Goal: Check status: Check status

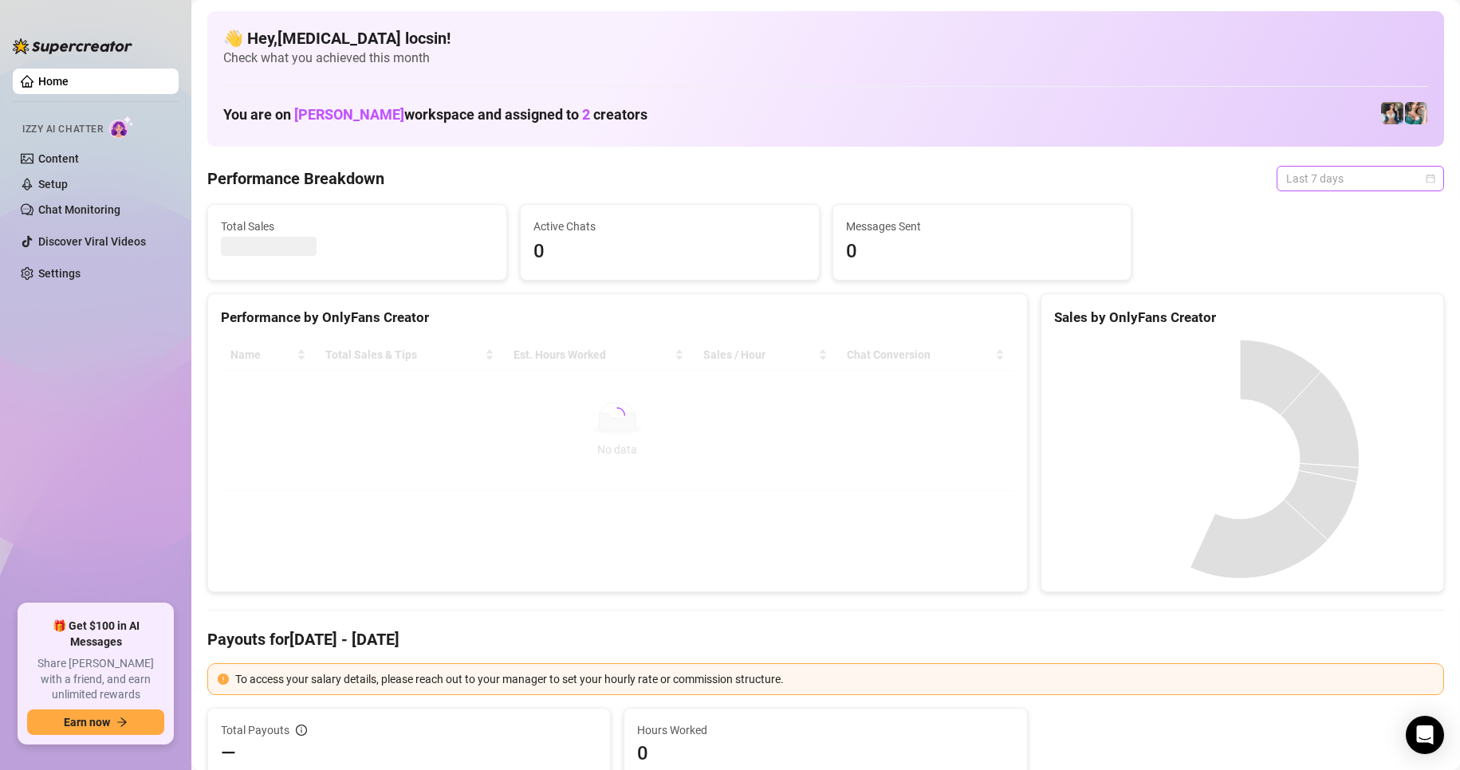
click at [1318, 167] on span "Last 7 days" at bounding box center [1360, 179] width 148 height 24
click at [1295, 322] on div "Custom date" at bounding box center [1346, 313] width 161 height 26
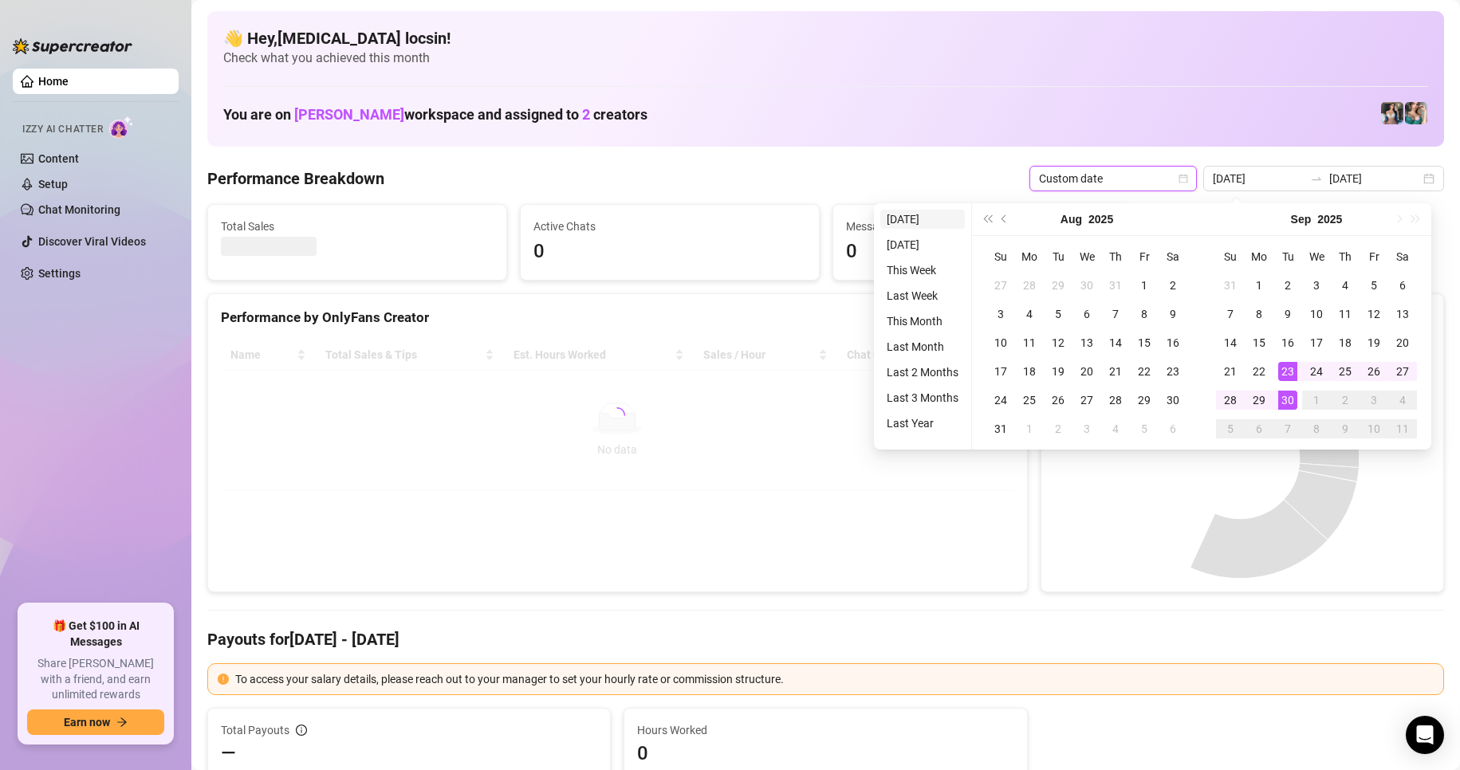
type input "[DATE]"
click at [926, 215] on li "[DATE]" at bounding box center [922, 219] width 85 height 19
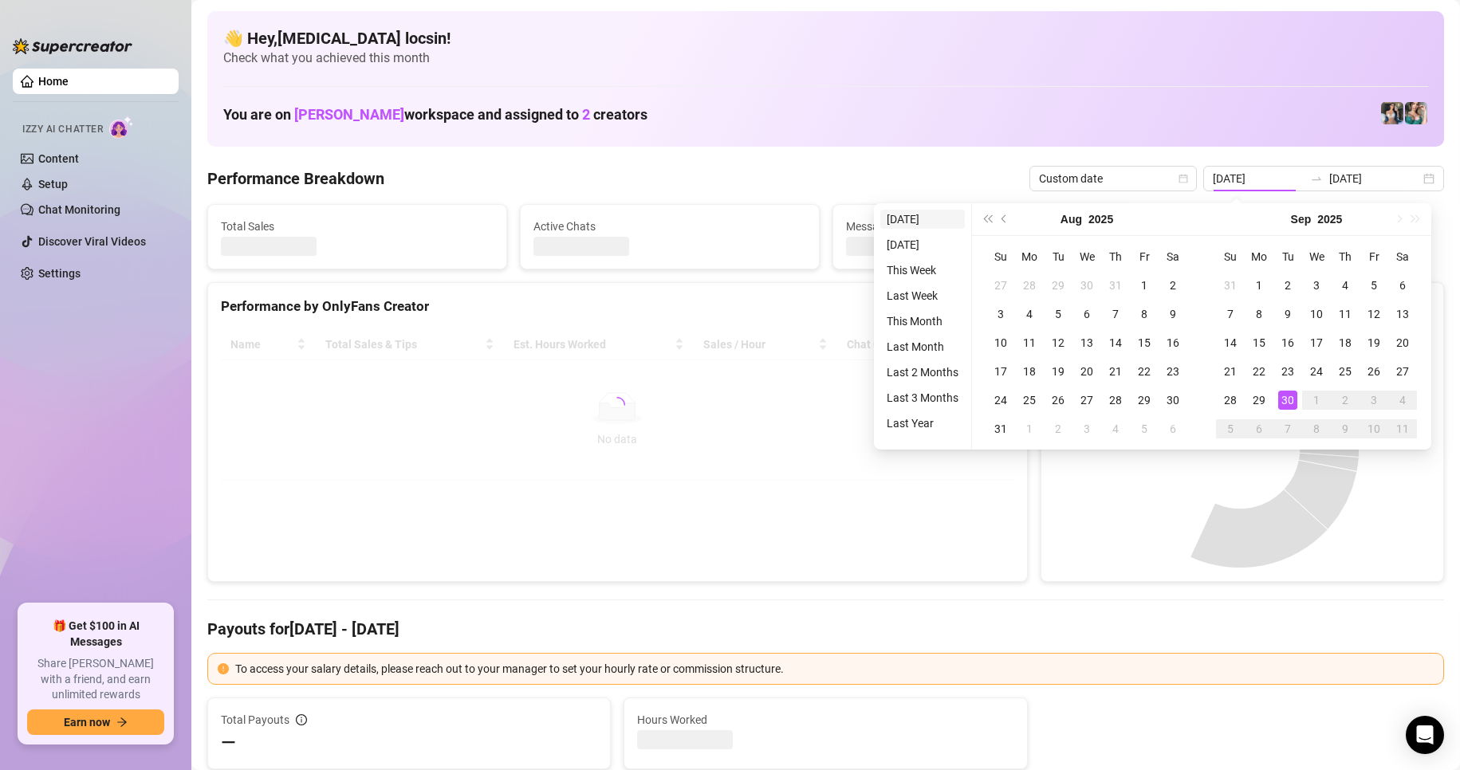
type input "[DATE]"
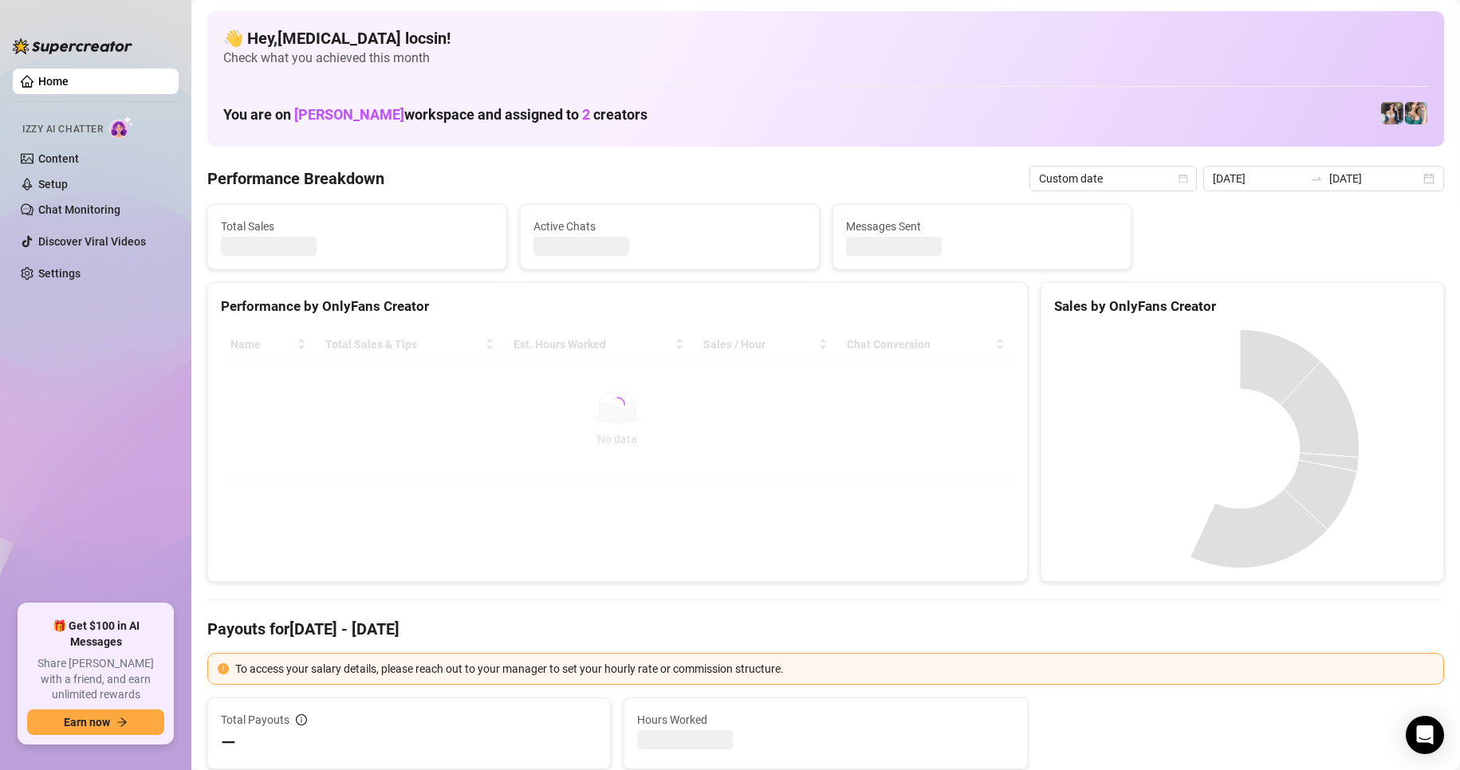
click at [349, 184] on Breakdown "Performance Breakdown" at bounding box center [295, 178] width 177 height 22
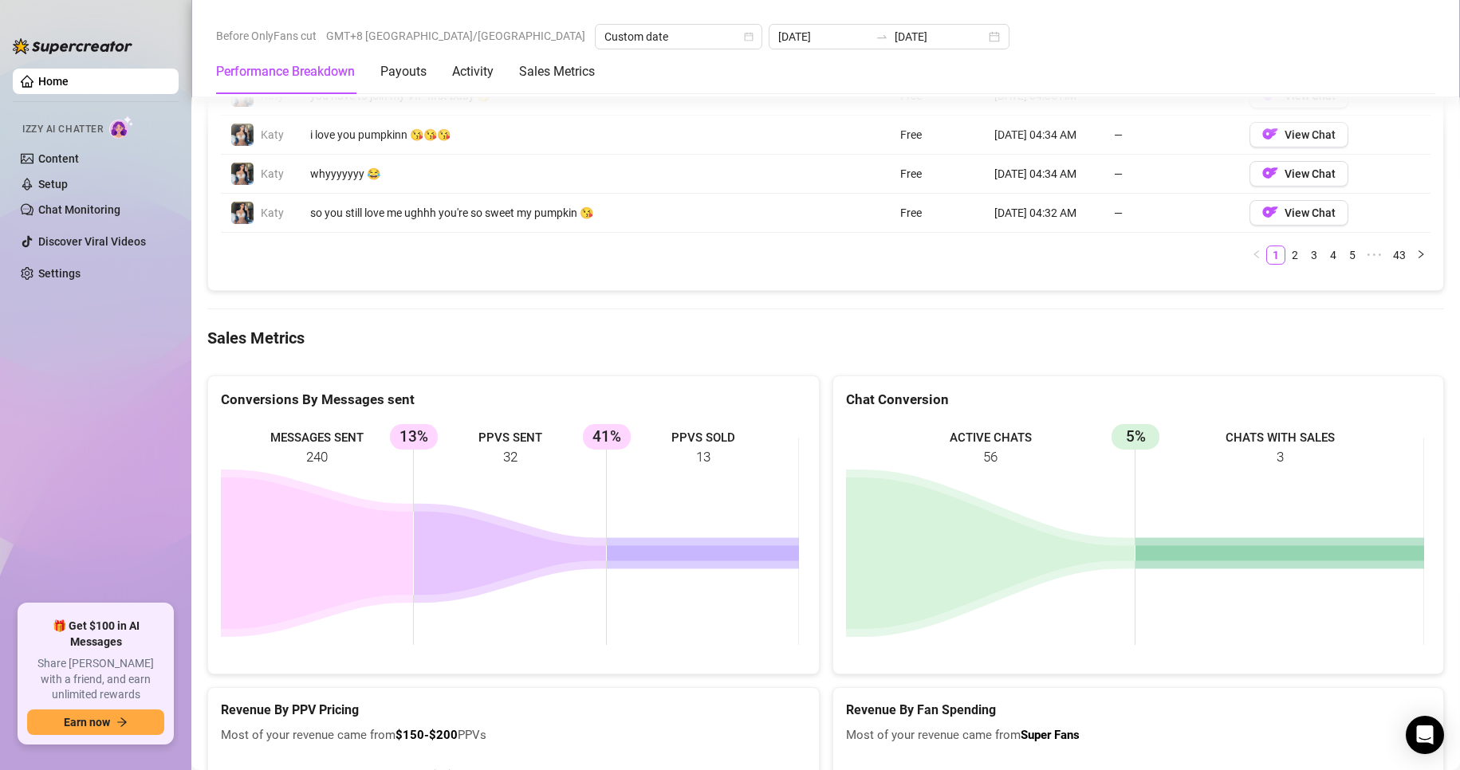
scroll to position [1993, 0]
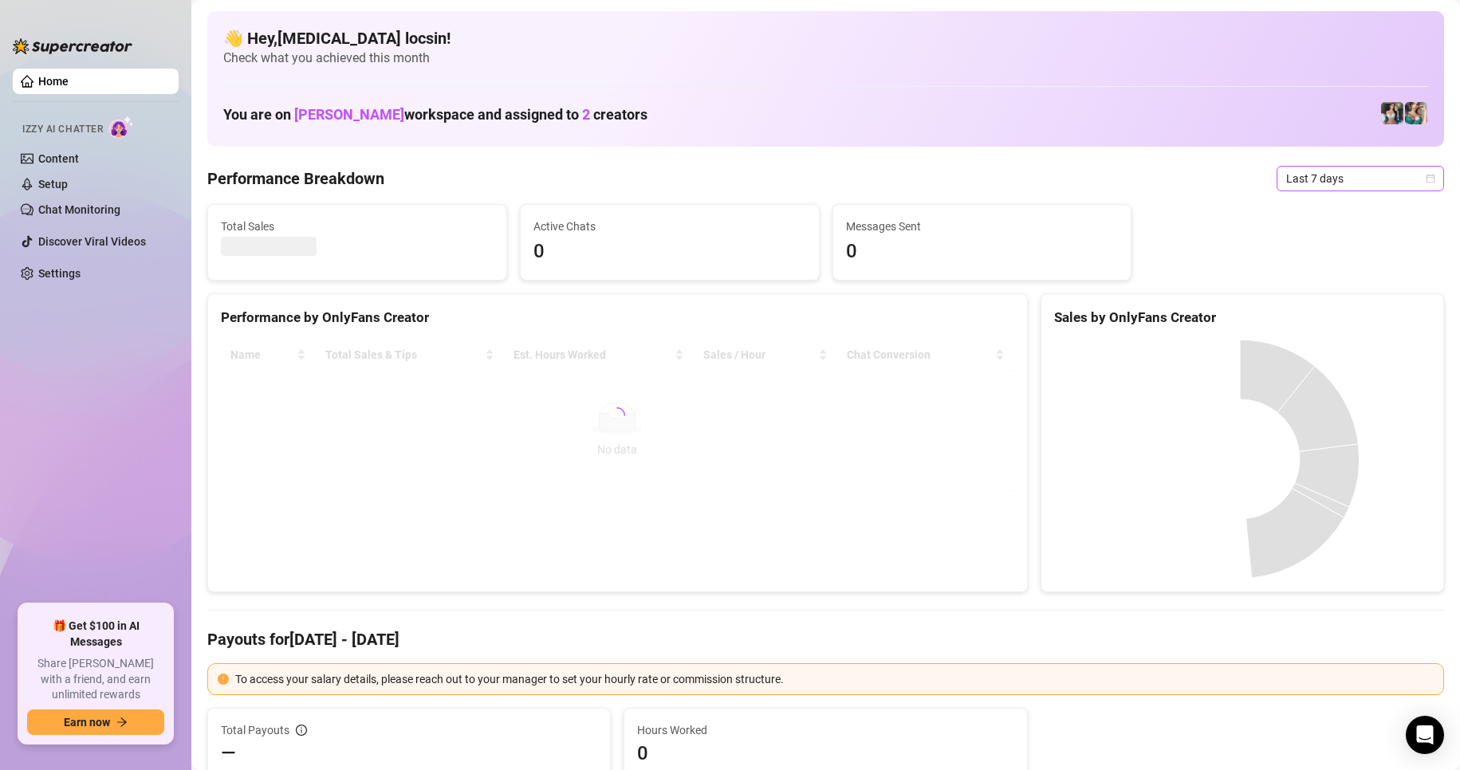
click at [1305, 171] on span "Last 7 days" at bounding box center [1360, 179] width 148 height 24
click at [1305, 313] on div "Custom date" at bounding box center [1347, 313] width 142 height 18
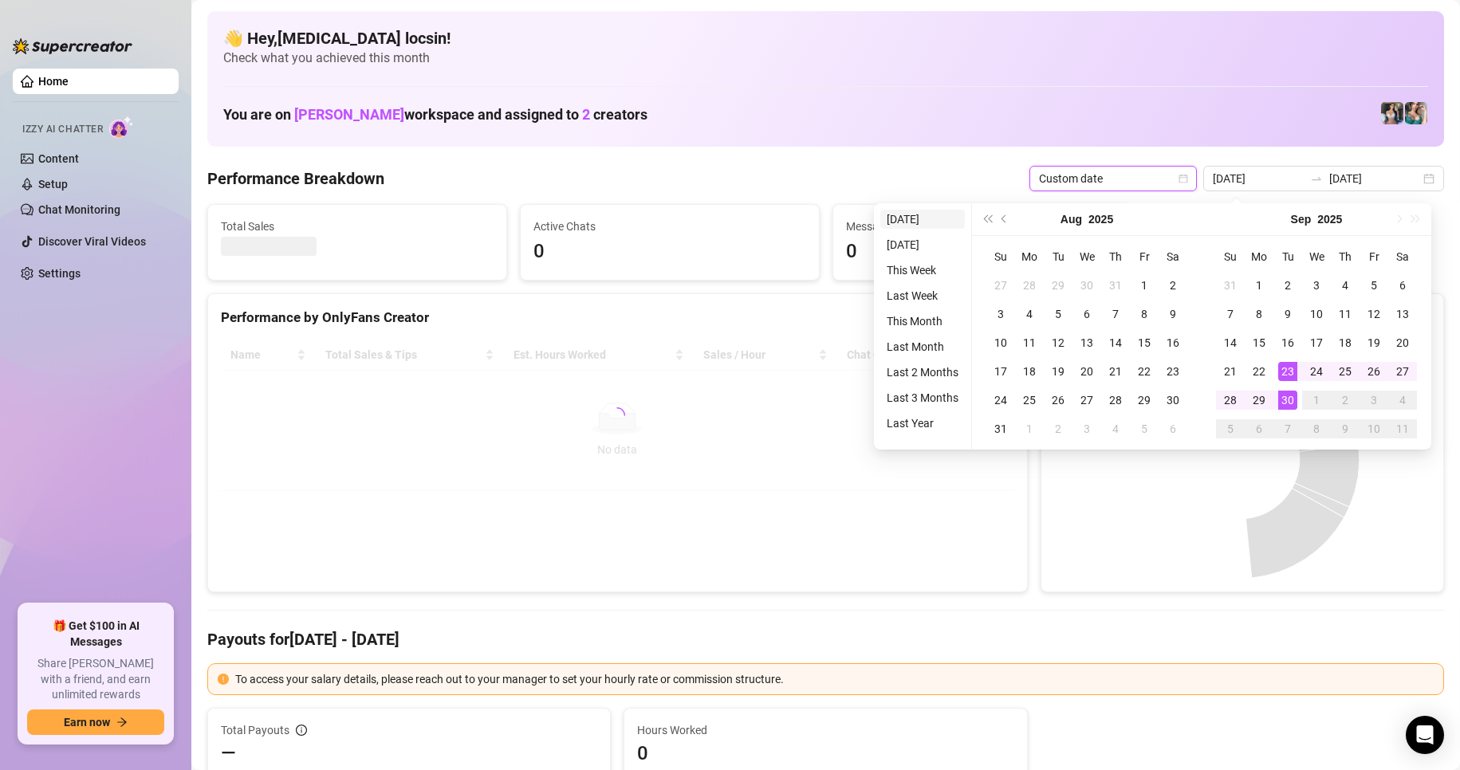
type input "2025-09-29"
type input "[DATE]"
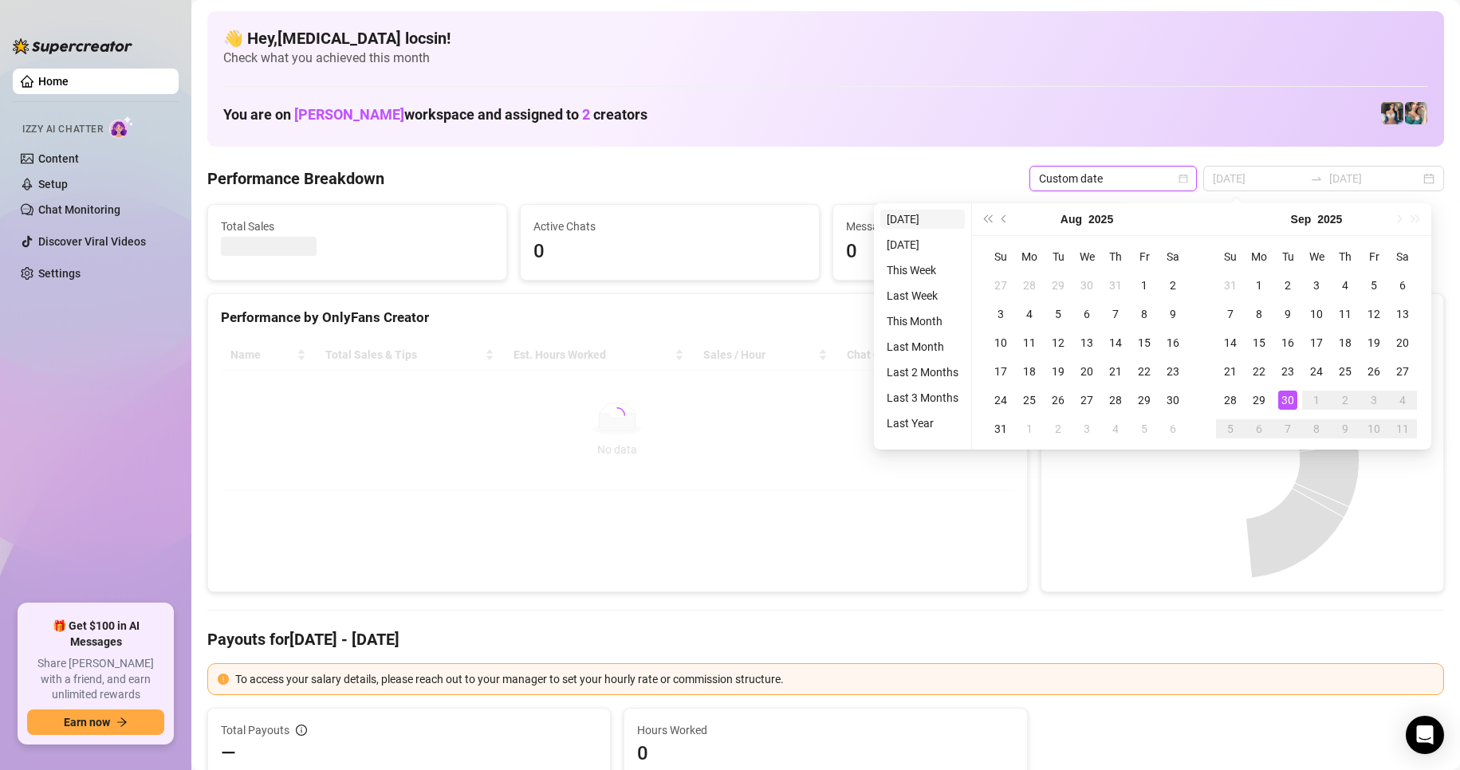
click at [929, 226] on li "[DATE]" at bounding box center [922, 219] width 85 height 19
type input "[DATE]"
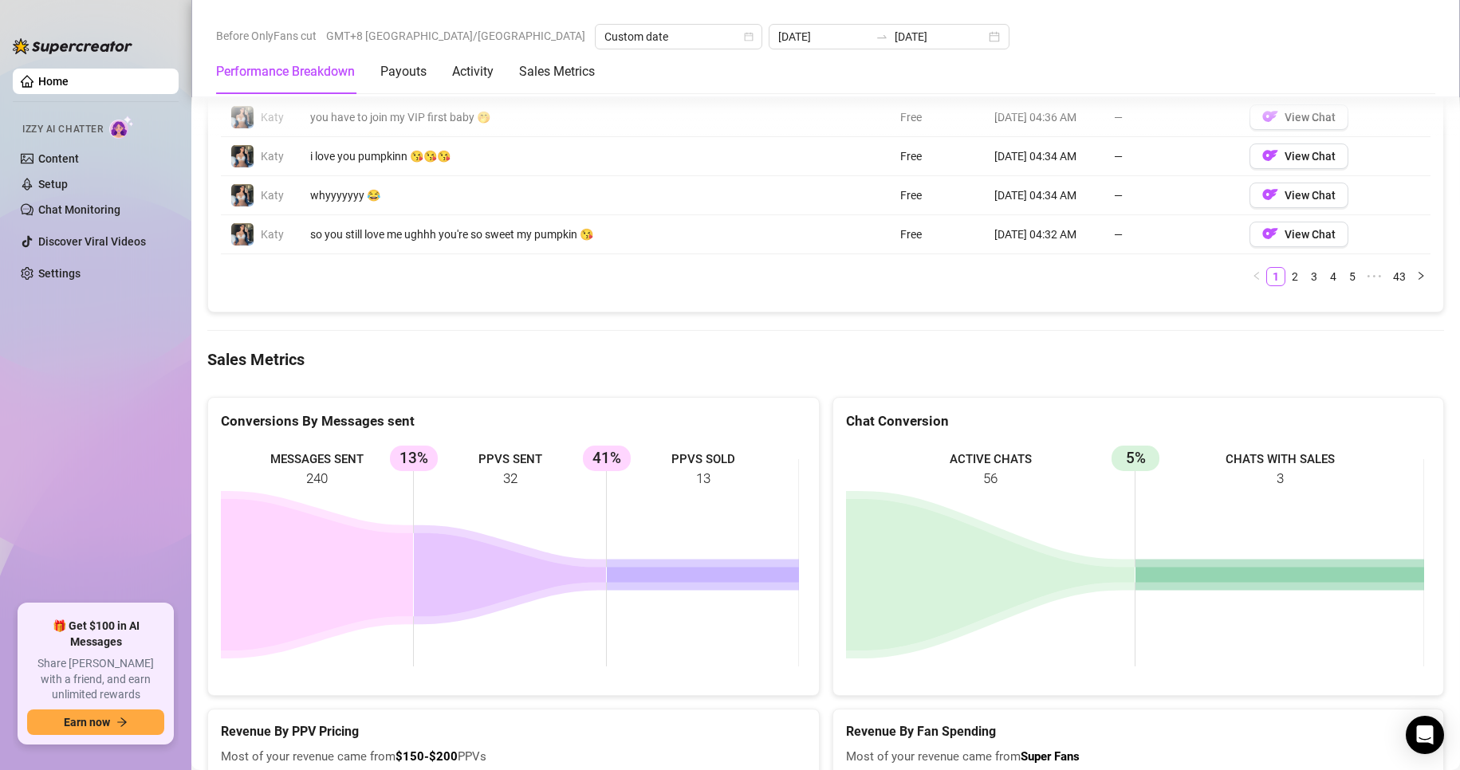
scroll to position [1860, 0]
